Goal: Find specific page/section: Find specific page/section

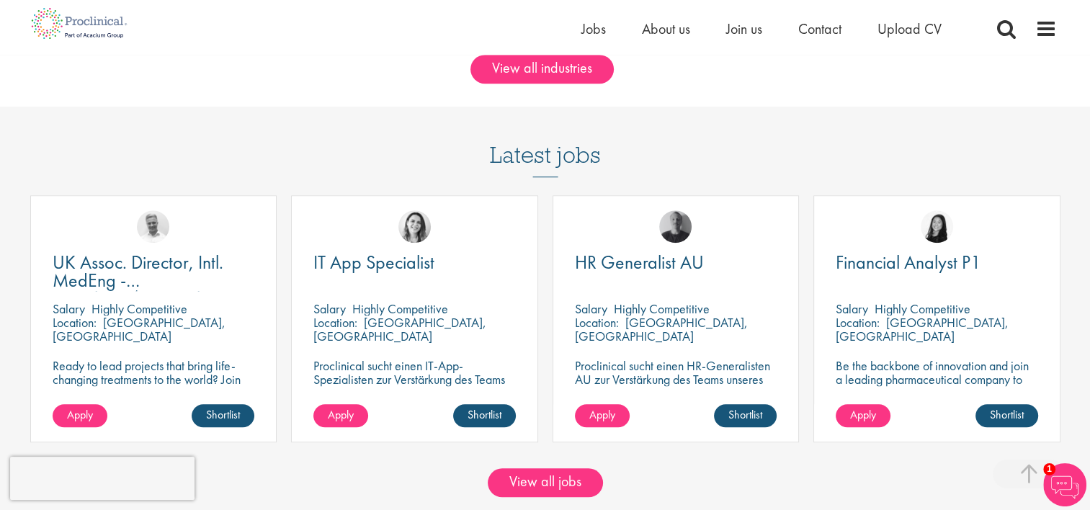
scroll to position [1225, 0]
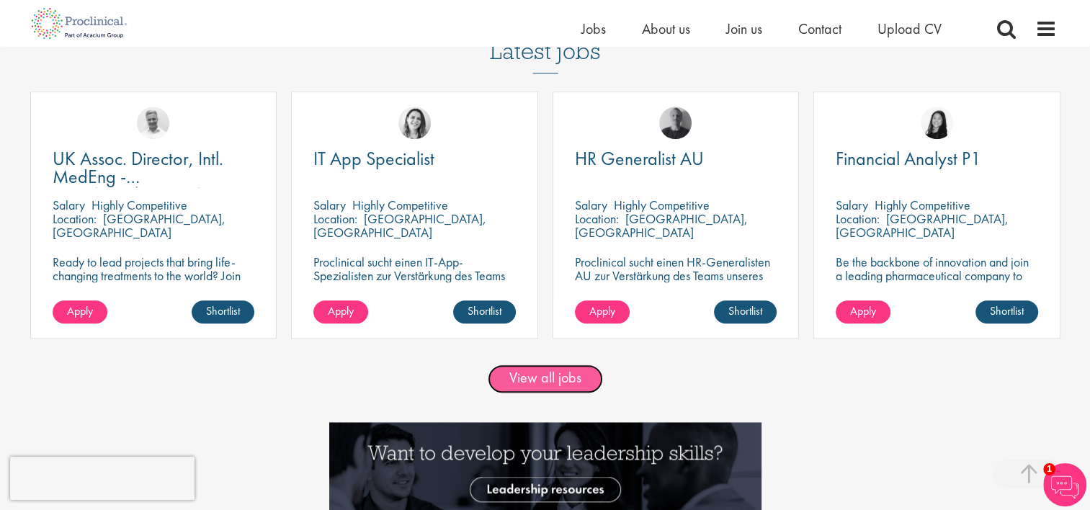
click at [535, 378] on link "View all jobs" at bounding box center [545, 379] width 115 height 29
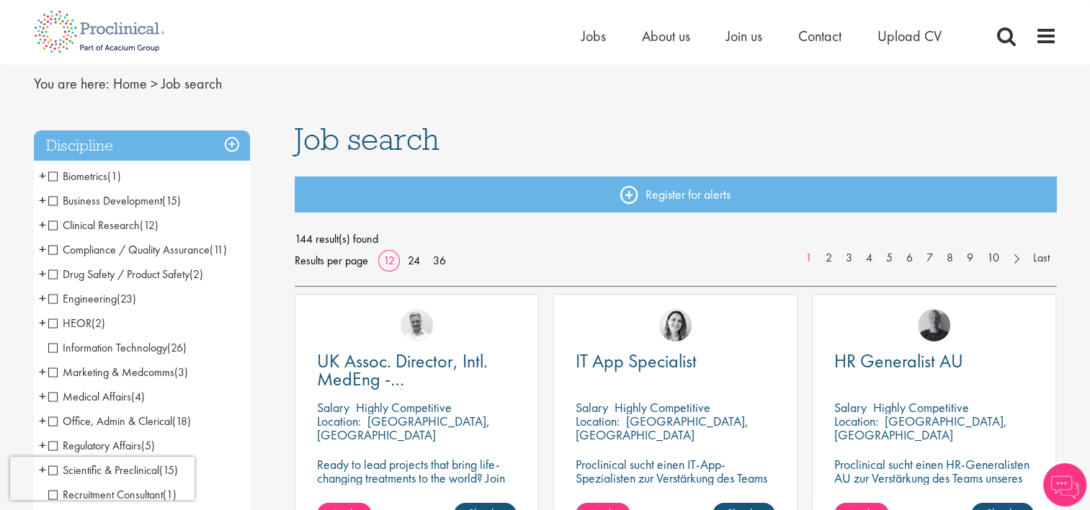
scroll to position [72, 0]
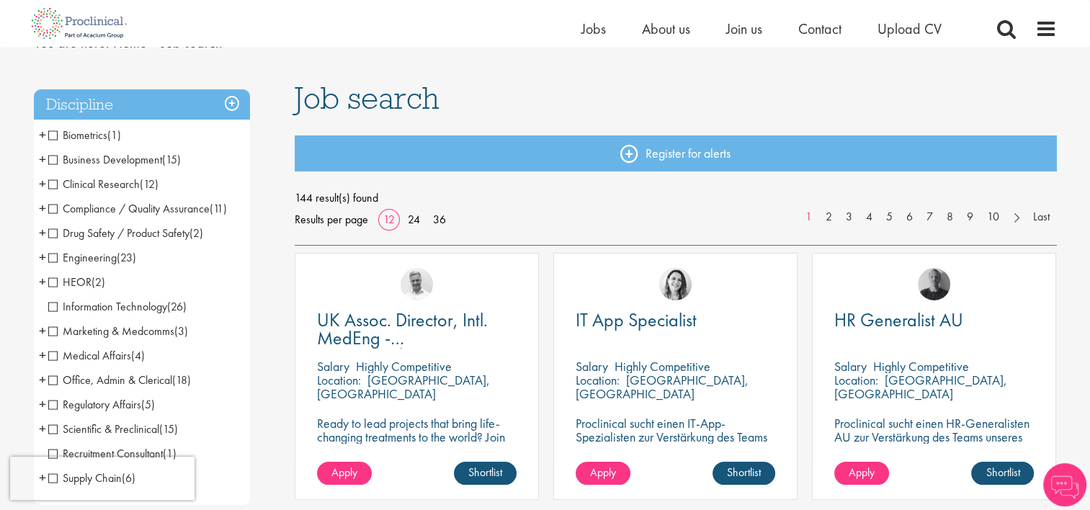
click at [53, 184] on span "Clinical Research" at bounding box center [93, 184] width 91 height 15
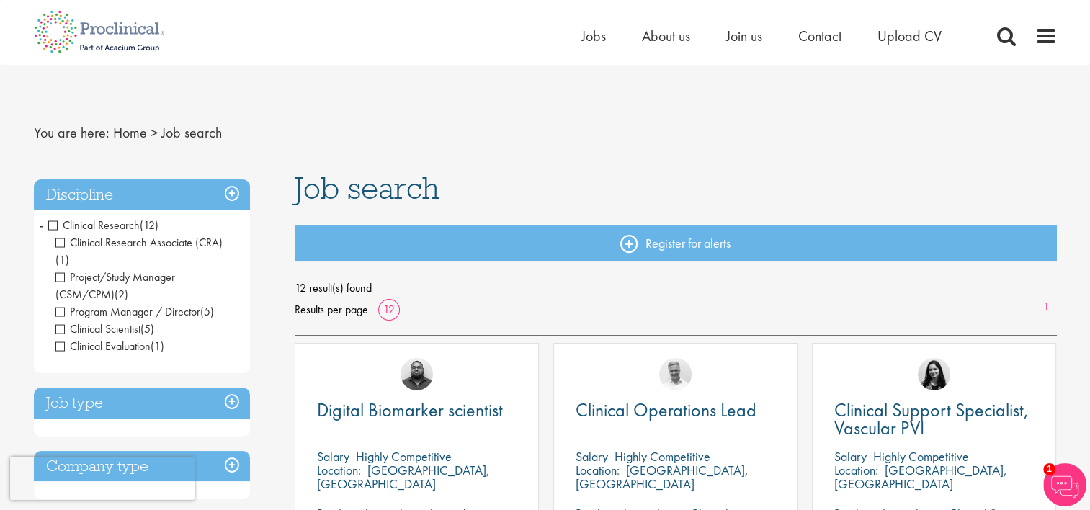
click at [50, 225] on span "Clinical Research" at bounding box center [93, 225] width 91 height 15
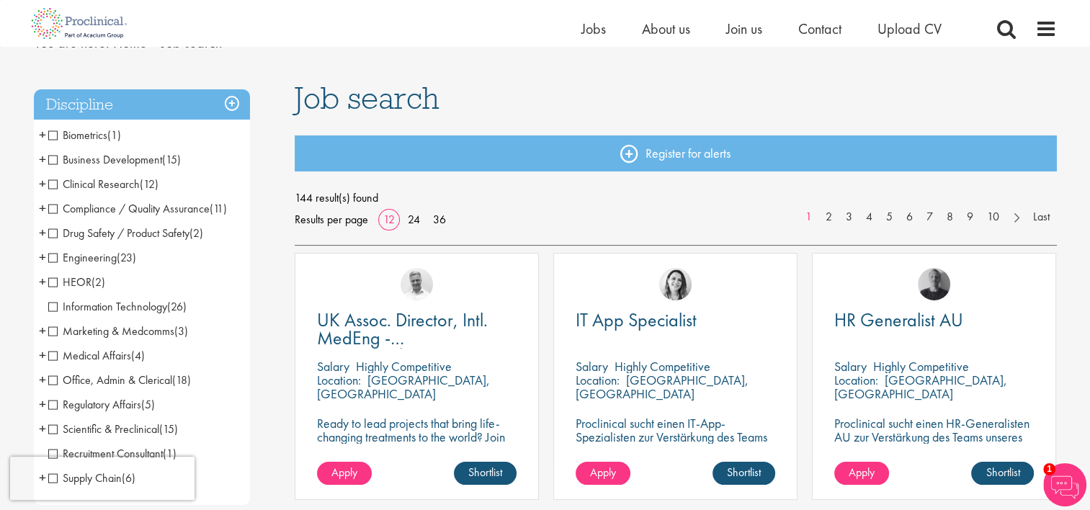
scroll to position [72, 0]
click at [53, 210] on span "Compliance / Quality Assurance" at bounding box center [128, 208] width 161 height 15
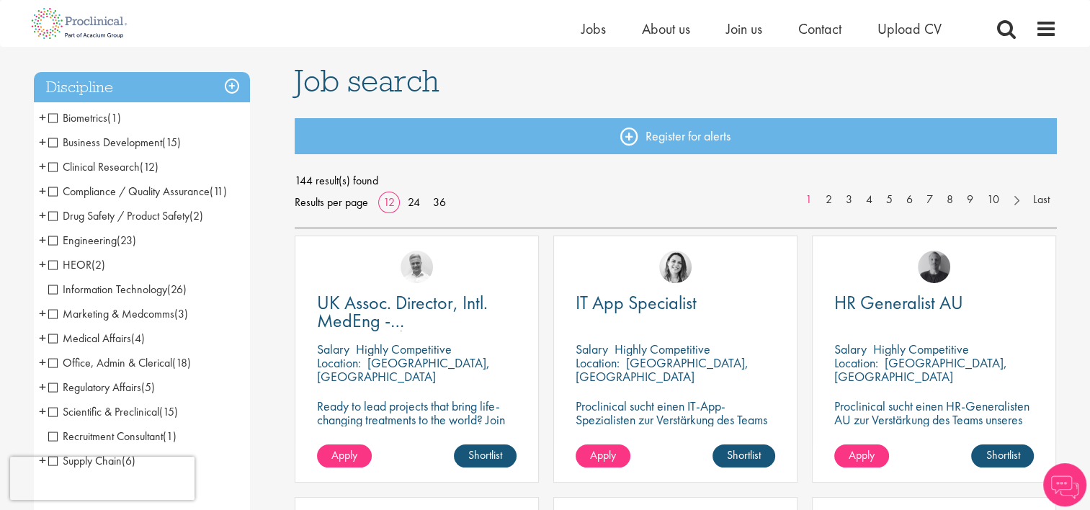
scroll to position [78, 0]
